Goal: Task Accomplishment & Management: Use online tool/utility

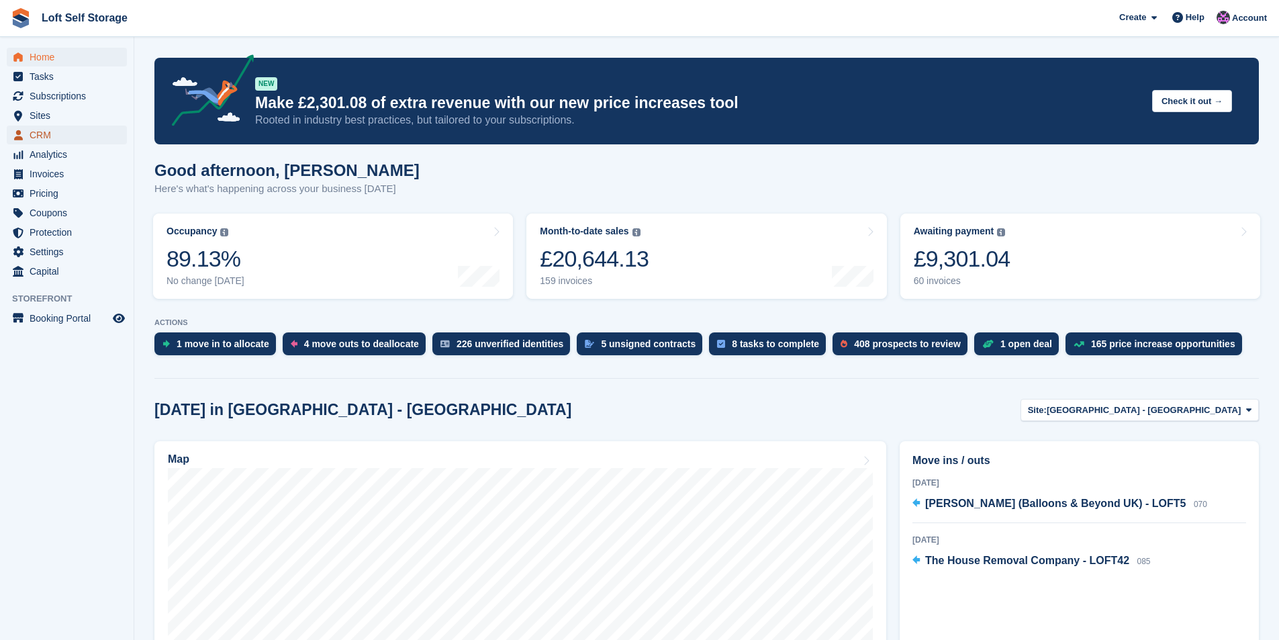
click at [58, 139] on span "CRM" at bounding box center [70, 135] width 81 height 19
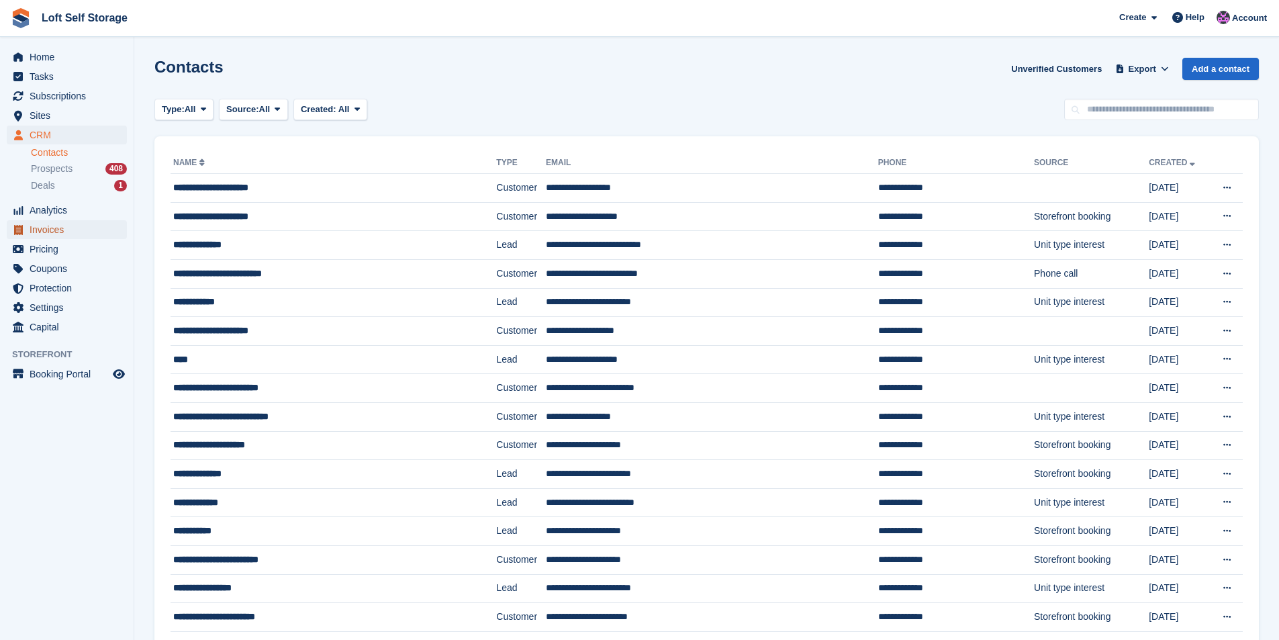
click at [58, 233] on span "Invoices" at bounding box center [70, 229] width 81 height 19
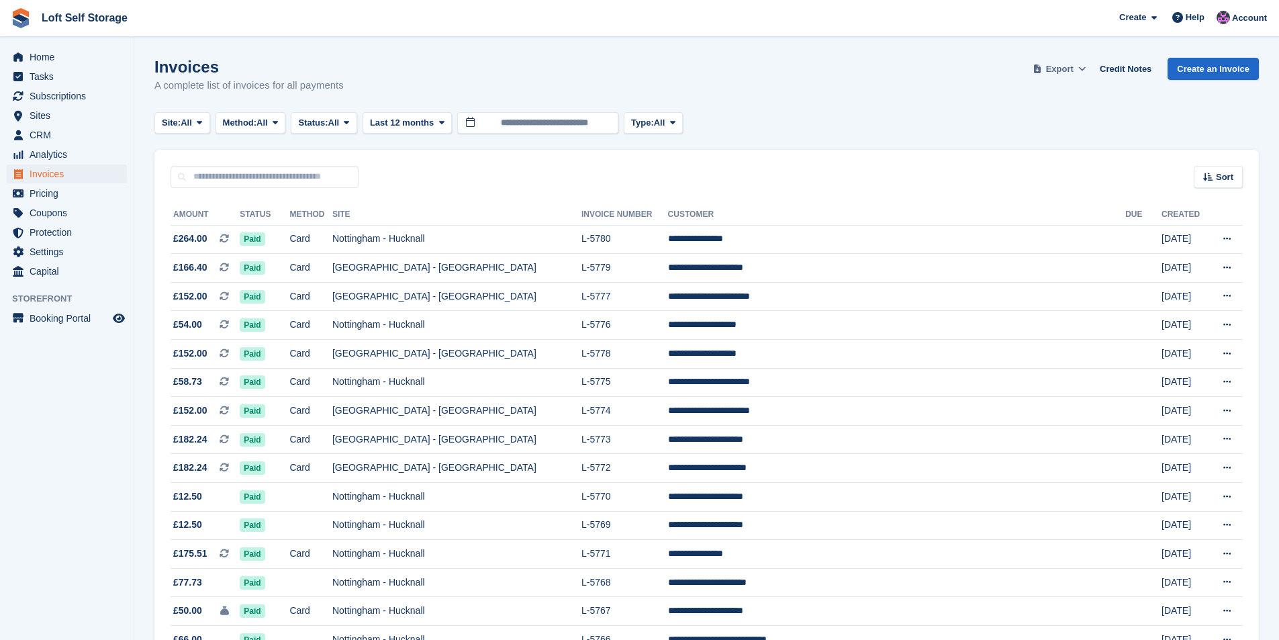
click at [1073, 64] on span "Export" at bounding box center [1060, 68] width 28 height 13
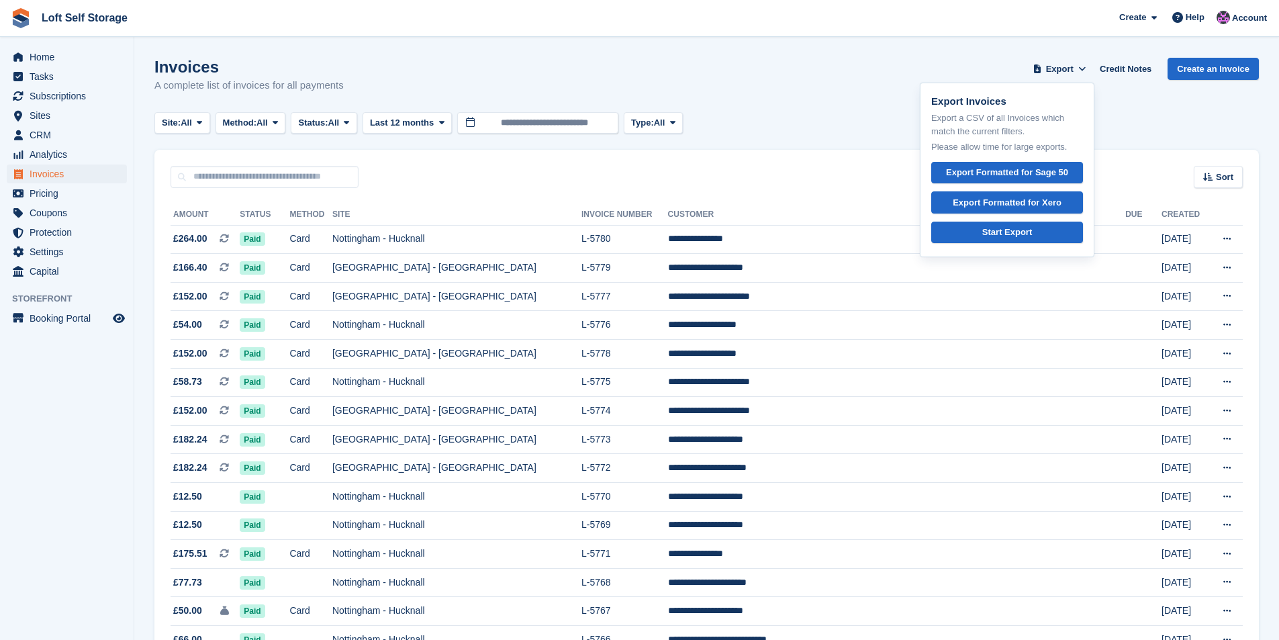
drag, startPoint x: 636, startPoint y: 94, endPoint x: 498, endPoint y: 120, distance: 140.7
click at [633, 94] on div "Invoices A complete list of invoices for all payments Export Export Invoices Ex…" at bounding box center [706, 84] width 1104 height 52
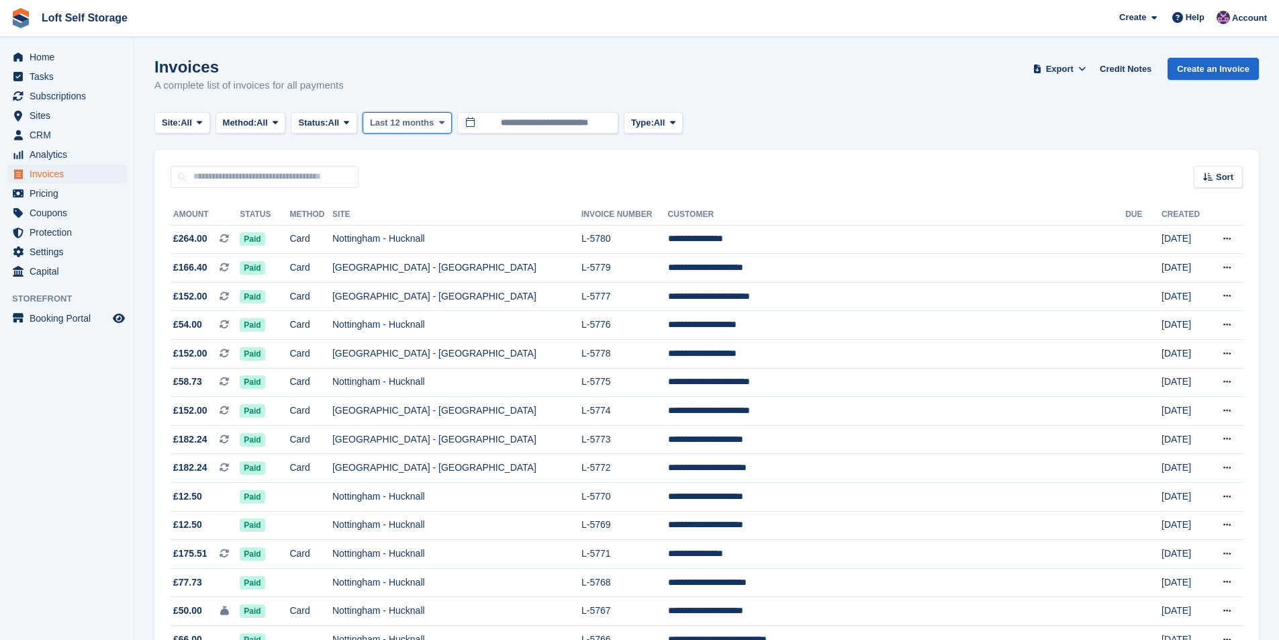
click at [431, 124] on span "Last 12 months" at bounding box center [402, 122] width 64 height 13
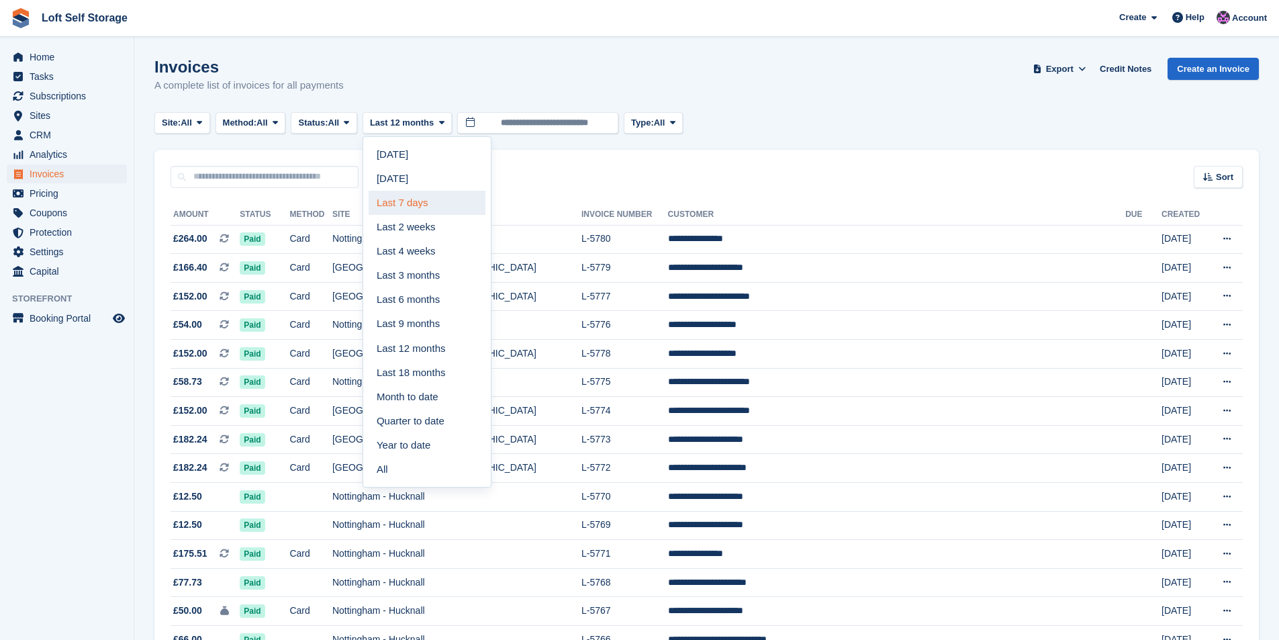
drag, startPoint x: 434, startPoint y: 198, endPoint x: 673, endPoint y: 195, distance: 239.7
click at [435, 199] on link "Last 7 days" at bounding box center [427, 203] width 117 height 24
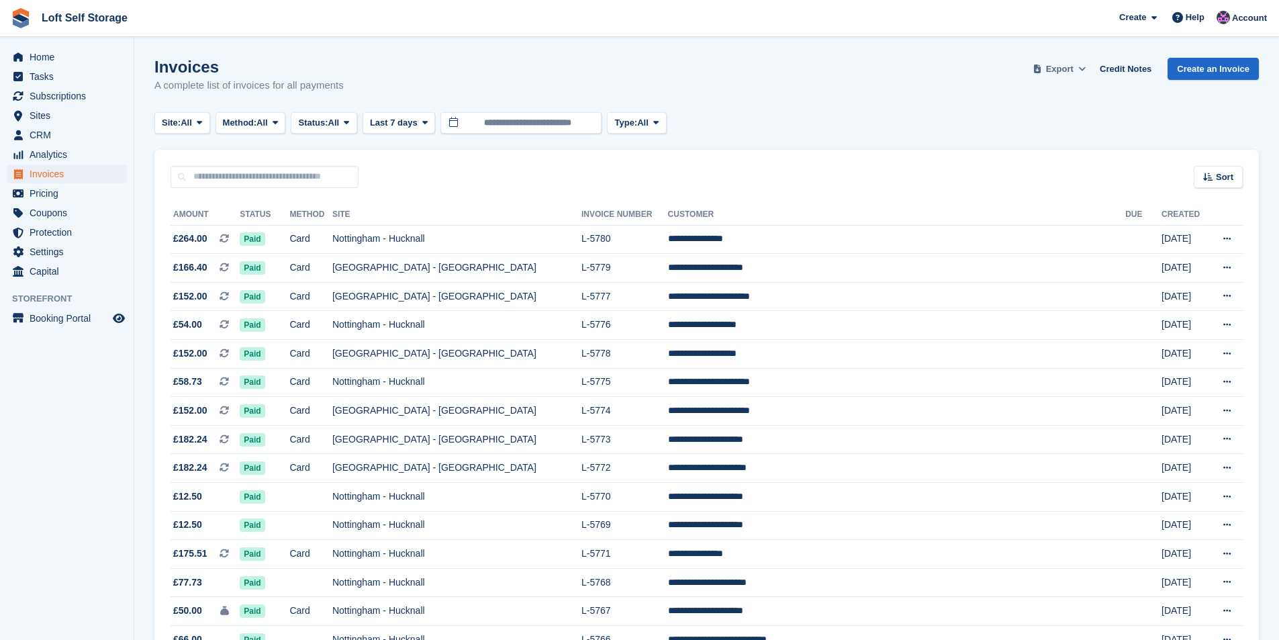
click at [1041, 71] on icon at bounding box center [1037, 68] width 7 height 9
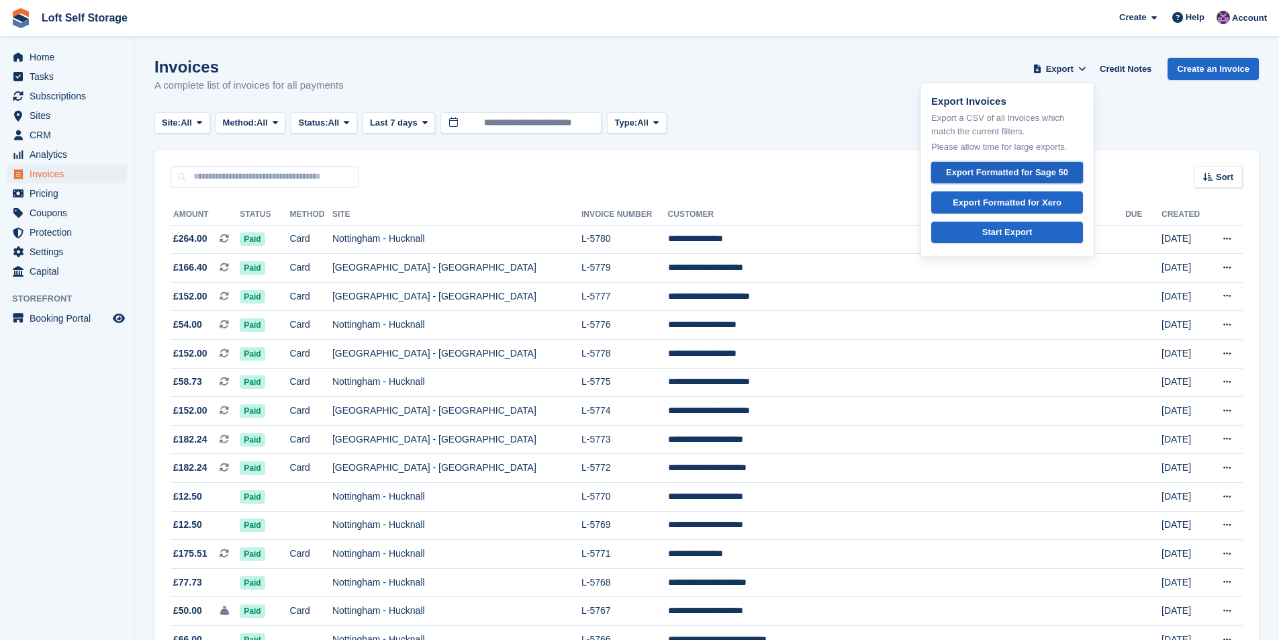
click at [1034, 175] on div "Export Formatted for Sage 50" at bounding box center [1007, 172] width 122 height 13
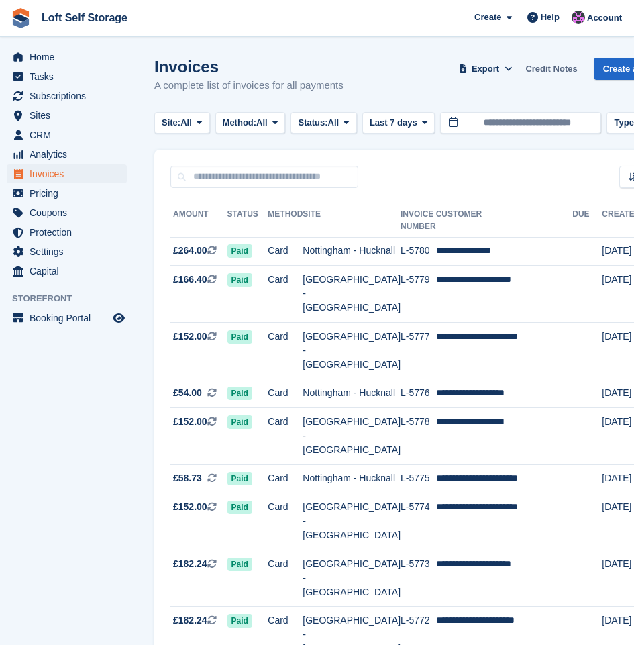
click at [546, 72] on link "Credit Notes" at bounding box center [551, 69] width 62 height 22
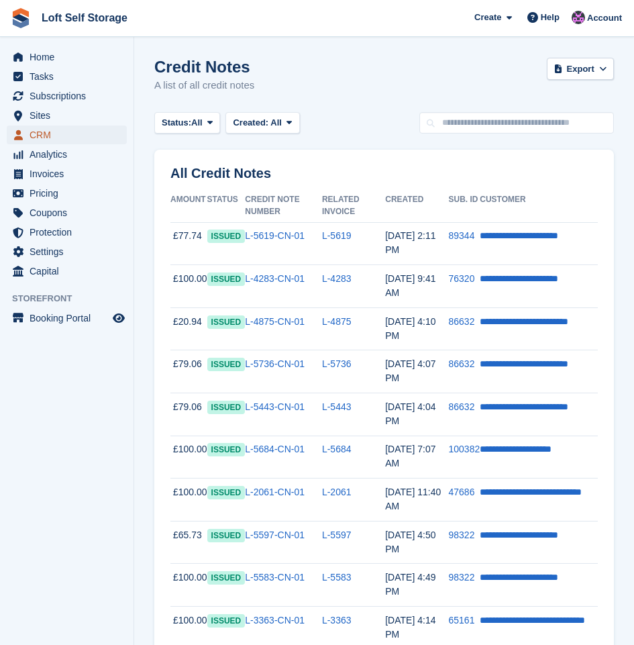
click at [53, 132] on span "CRM" at bounding box center [70, 135] width 81 height 19
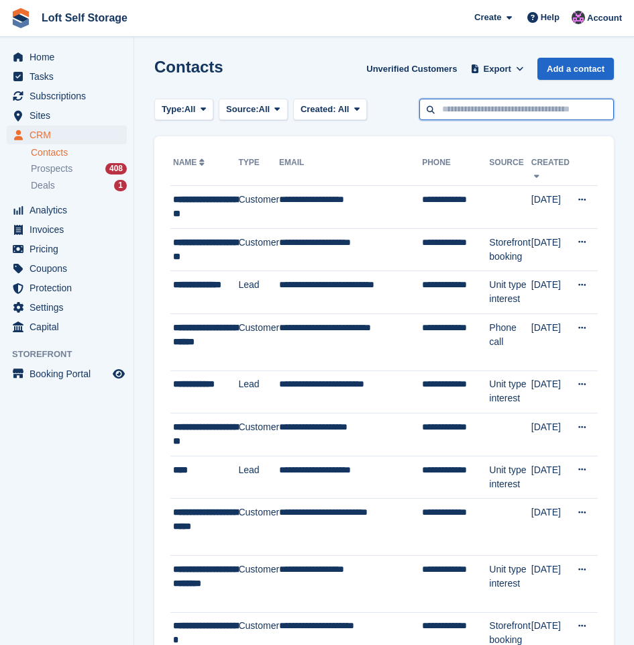
click at [557, 110] on input "text" at bounding box center [517, 110] width 195 height 22
type input "*******"
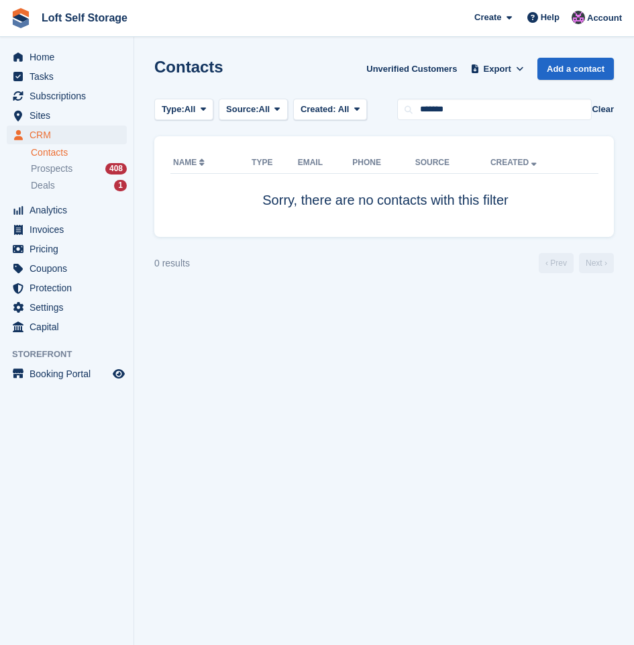
click at [606, 107] on button "Clear" at bounding box center [603, 109] width 22 height 13
